Goal: Transaction & Acquisition: Book appointment/travel/reservation

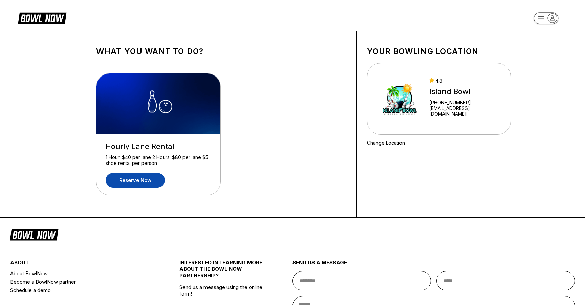
click at [144, 181] on link "Reserve now" at bounding box center [135, 180] width 59 height 15
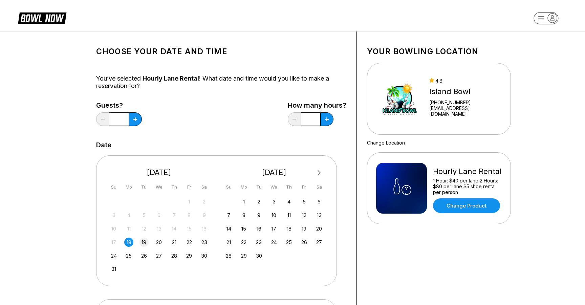
click at [140, 243] on div "19" at bounding box center [144, 242] width 9 height 9
click at [137, 119] on icon at bounding box center [135, 120] width 4 height 4
type input "*"
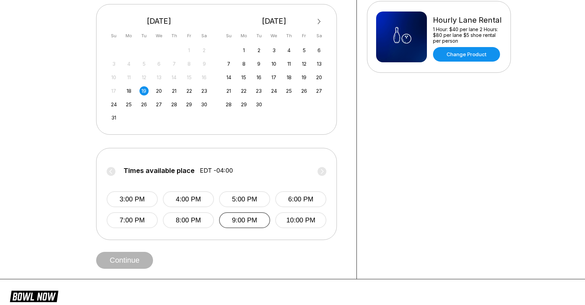
scroll to position [160, 0]
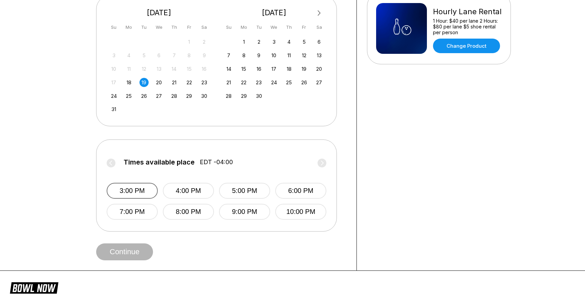
click at [136, 189] on button "3:00 PM" at bounding box center [132, 191] width 51 height 16
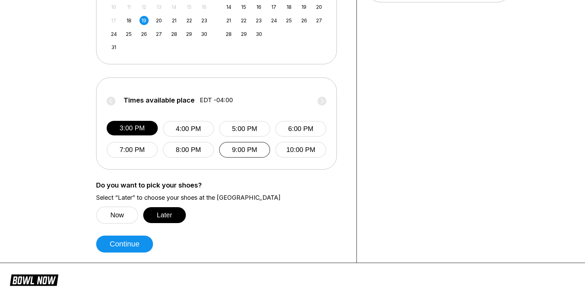
scroll to position [228, 0]
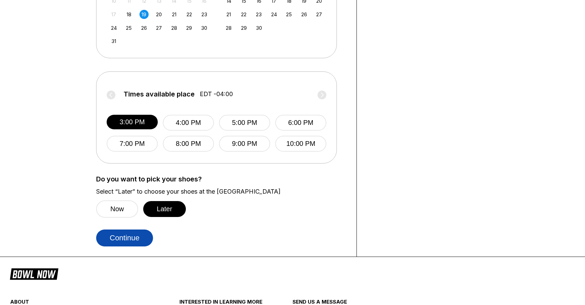
click at [124, 240] on button "Continue" at bounding box center [124, 238] width 57 height 17
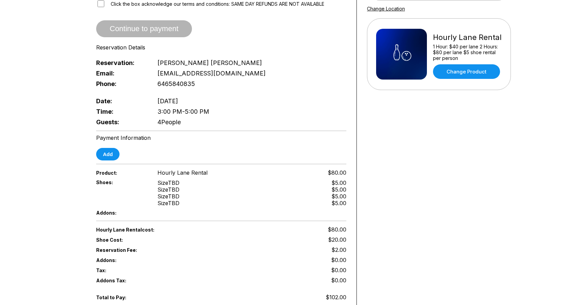
scroll to position [136, 0]
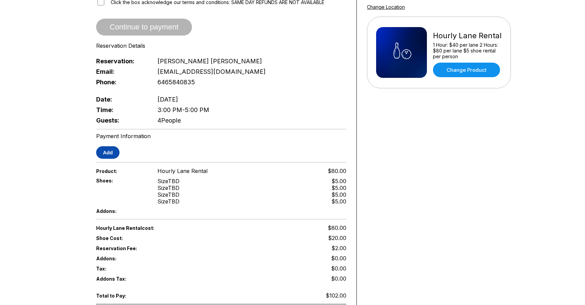
click at [106, 146] on button "Add" at bounding box center [107, 152] width 23 height 13
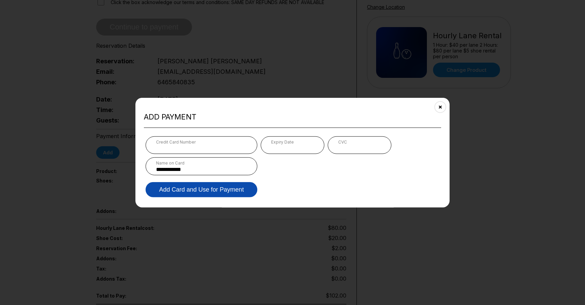
type input "**********"
click at [201, 183] on button "Add Card and Use for Payment" at bounding box center [202, 189] width 112 height 15
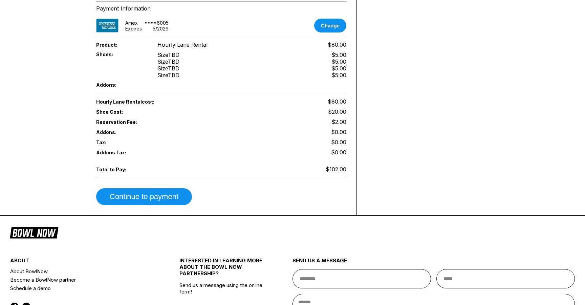
scroll to position [259, 0]
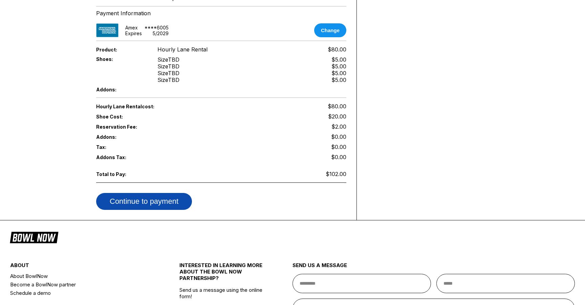
click at [145, 200] on button "Continue to payment" at bounding box center [144, 201] width 96 height 17
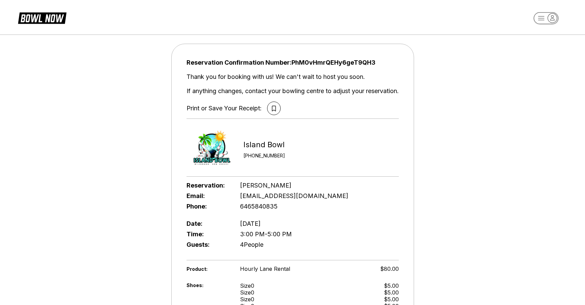
scroll to position [0, 0]
drag, startPoint x: 527, startPoint y: 179, endPoint x: 517, endPoint y: 177, distance: 9.6
click at [524, 179] on div "Reservation Confirmation Number: PhM0vHmrQEHy6geT9QH3 Thank you for booking wit…" at bounding box center [292, 229] width 585 height 396
